Goal: Transaction & Acquisition: Book appointment/travel/reservation

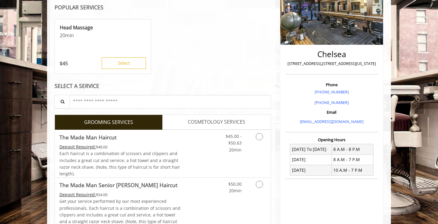
scroll to position [178, 0]
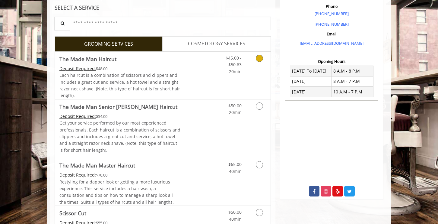
click at [248, 81] on div "$45.00 - $50.63 20min" at bounding box center [244, 75] width 54 height 47
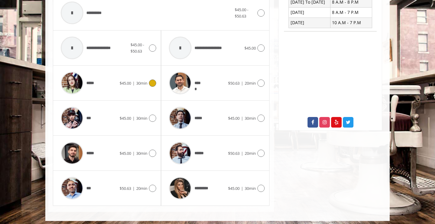
scroll to position [250, 0]
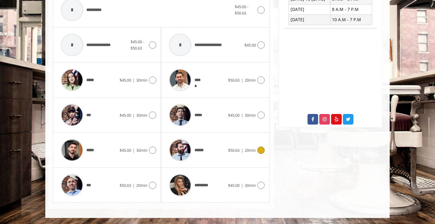
click at [218, 153] on div "******" at bounding box center [197, 150] width 62 height 29
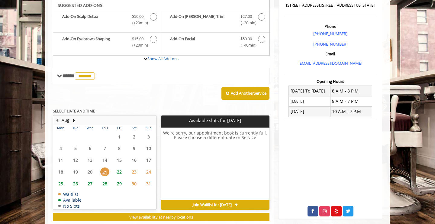
scroll to position [173, 0]
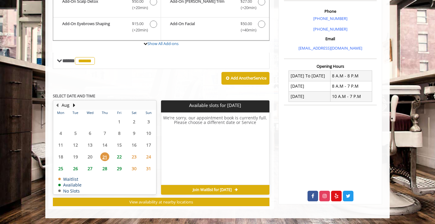
click at [106, 167] on span "28" at bounding box center [104, 168] width 9 height 9
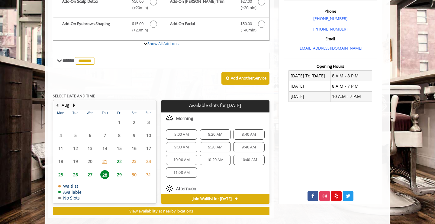
click at [184, 171] on span "11:00 AM" at bounding box center [181, 172] width 17 height 5
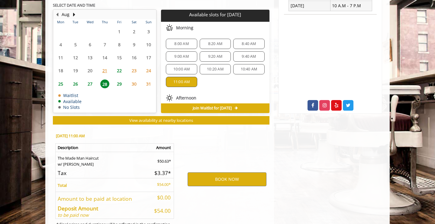
scroll to position [291, 0]
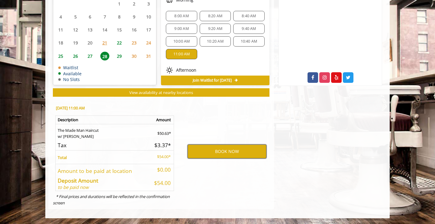
click at [224, 150] on button "BOOK NOW" at bounding box center [226, 151] width 79 height 14
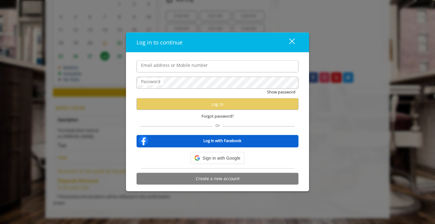
type input "**********"
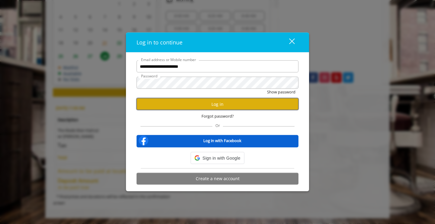
click at [214, 106] on button "Log in" at bounding box center [217, 104] width 162 height 12
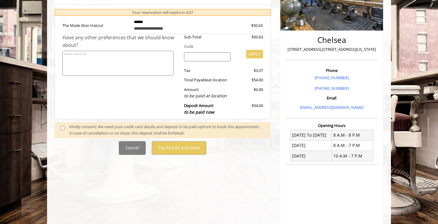
scroll to position [114, 0]
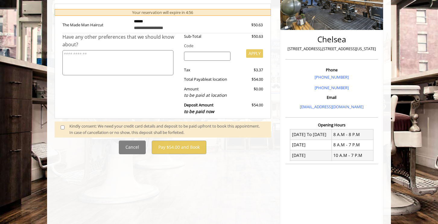
click at [143, 127] on div "Kindly consent: We need your credit card details and deposit to be paid upfront…" at bounding box center [167, 129] width 196 height 13
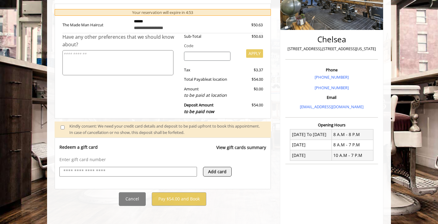
click at [104, 175] on div at bounding box center [128, 172] width 138 height 10
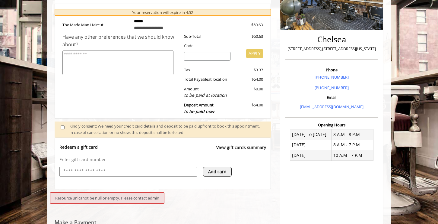
click at [105, 173] on input "text" at bounding box center [128, 171] width 131 height 7
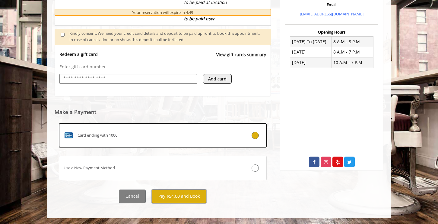
click at [172, 197] on button "Pay $54.00 and Book" at bounding box center [179, 196] width 55 height 14
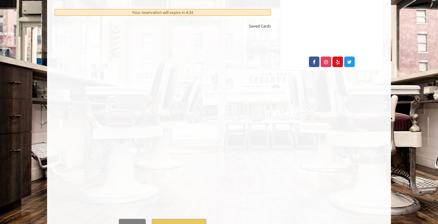
scroll to position [336, 0]
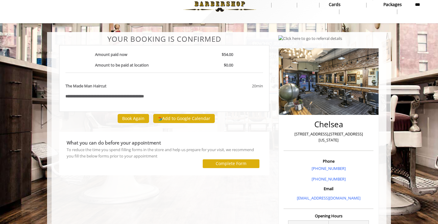
scroll to position [15, 0]
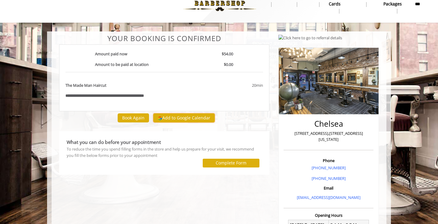
click at [205, 119] on button "Add to Google Calendar" at bounding box center [184, 117] width 62 height 9
